Goal: Information Seeking & Learning: Learn about a topic

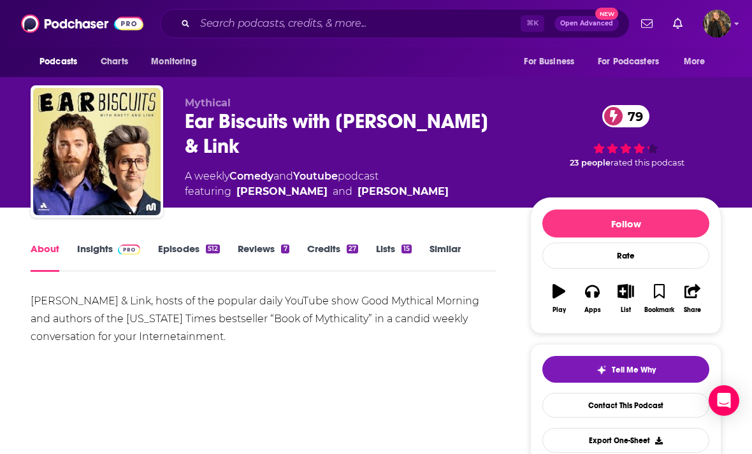
click at [104, 253] on link "Insights" at bounding box center [108, 257] width 63 height 29
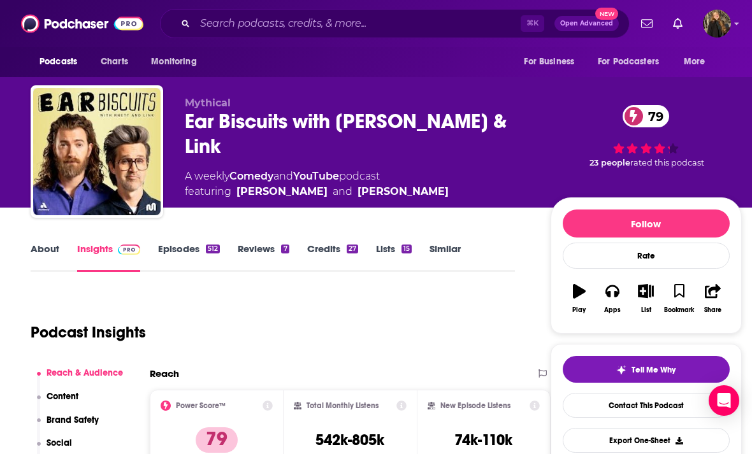
click at [182, 253] on link "Episodes 512" at bounding box center [189, 257] width 62 height 29
